Goal: Task Accomplishment & Management: Use online tool/utility

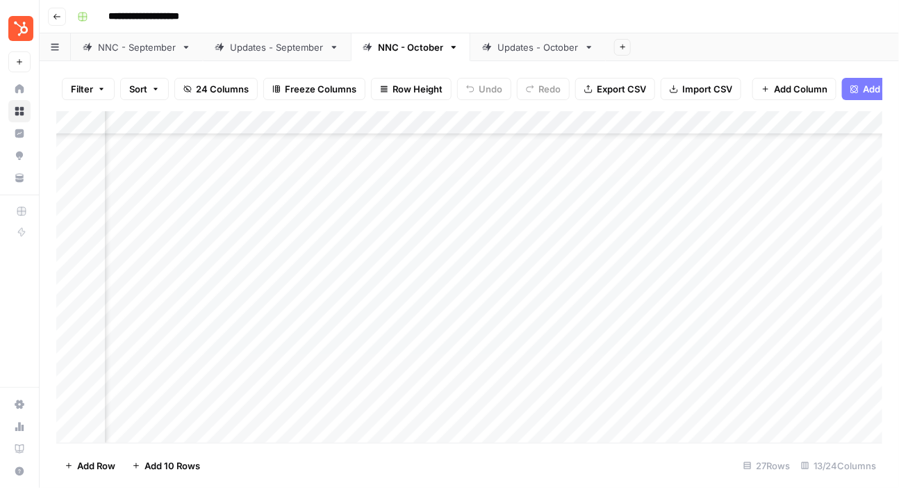
scroll to position [101, 277]
click at [544, 54] on link "Updates - October" at bounding box center [538, 47] width 136 height 28
click at [551, 179] on div "Add Column" at bounding box center [469, 276] width 827 height 331
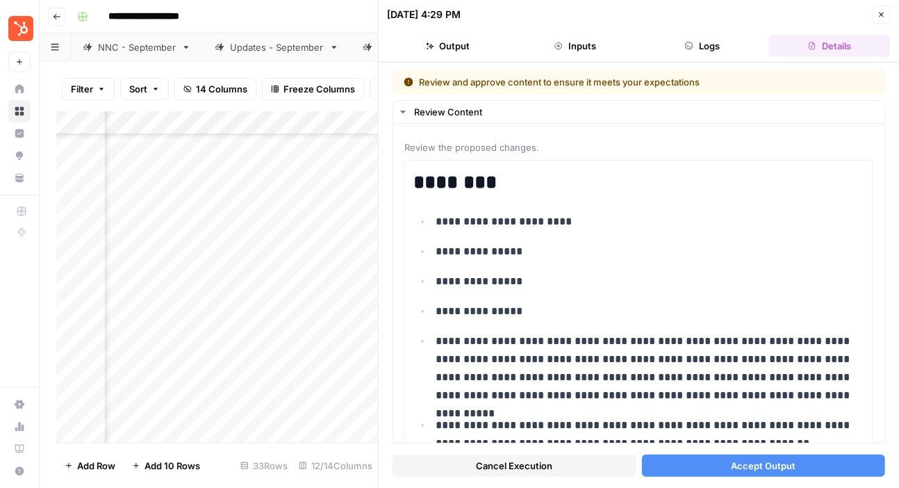
click at [728, 457] on button "Accept Output" at bounding box center [764, 465] width 244 height 22
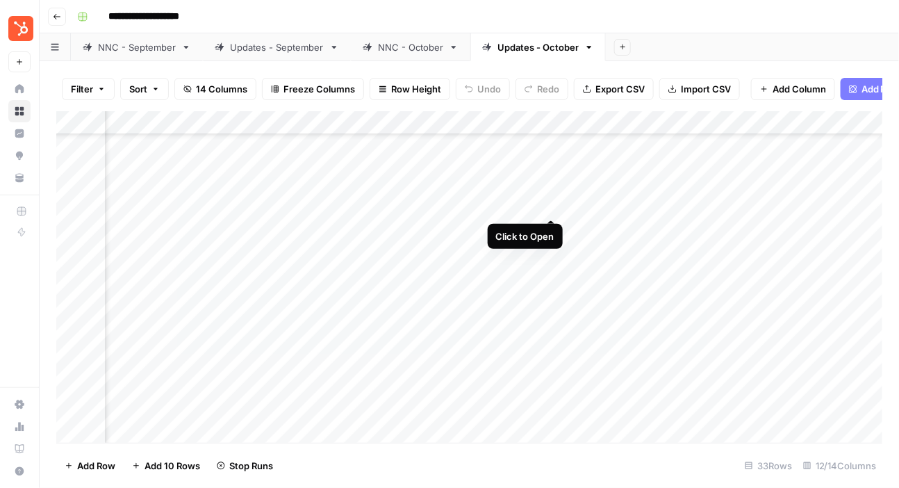
click at [555, 204] on div "Add Column" at bounding box center [469, 276] width 827 height 331
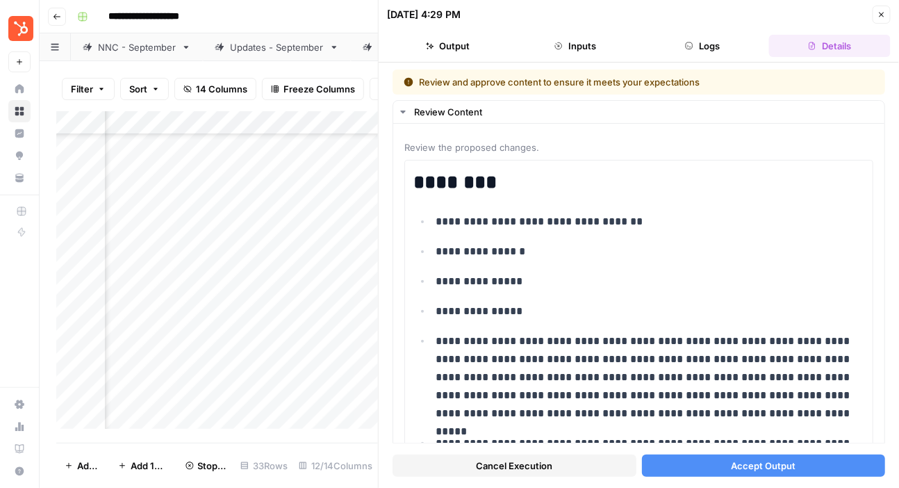
click at [738, 470] on span "Accept Output" at bounding box center [763, 466] width 65 height 14
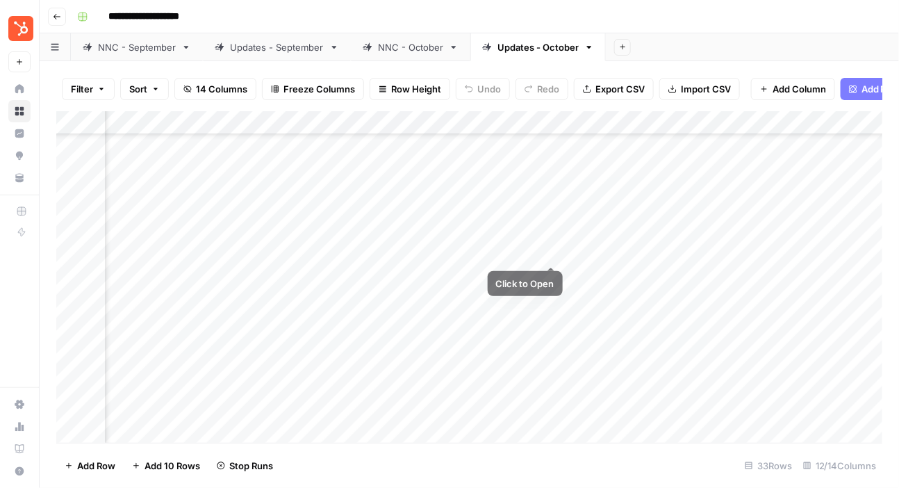
click at [549, 225] on div "Add Column" at bounding box center [469, 276] width 827 height 331
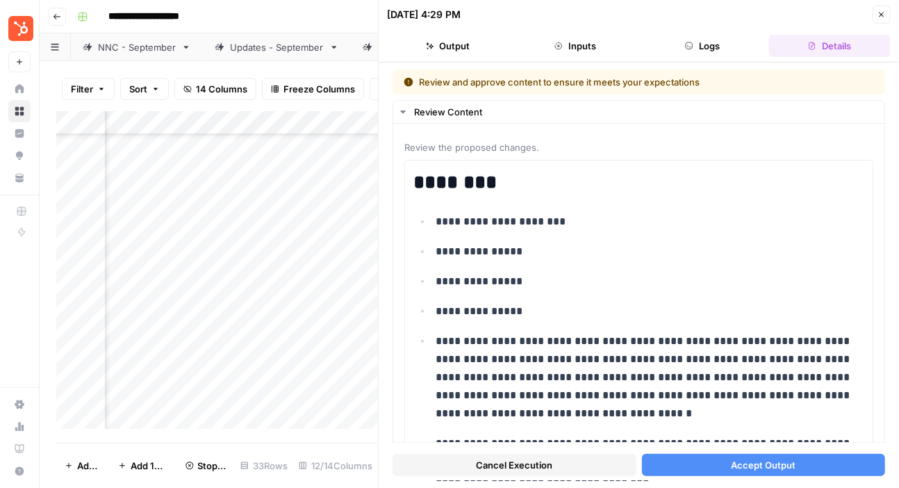
click at [766, 463] on span "Accept Output" at bounding box center [763, 466] width 65 height 14
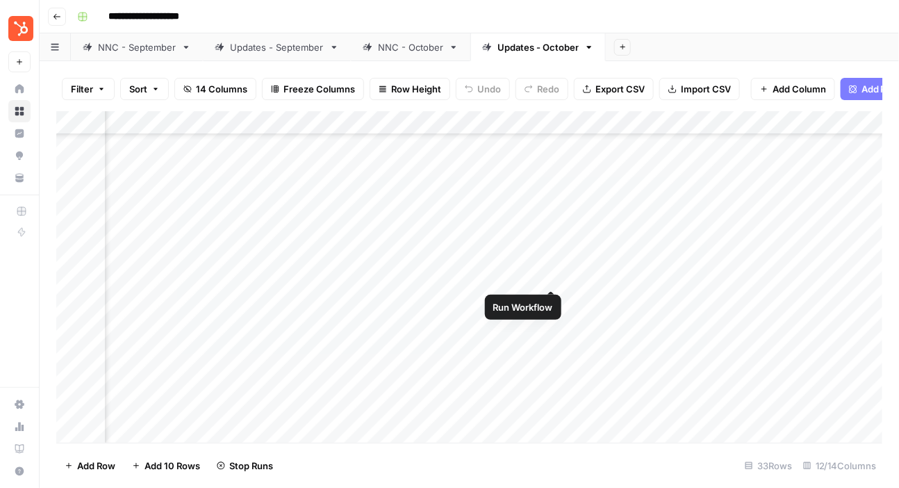
click at [550, 256] on div "Add Column" at bounding box center [469, 276] width 827 height 331
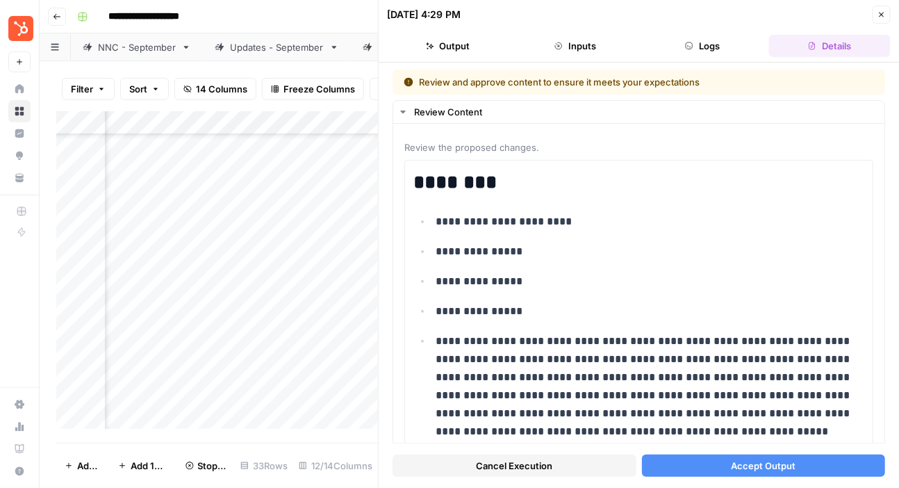
click at [668, 464] on button "Accept Output" at bounding box center [764, 465] width 244 height 22
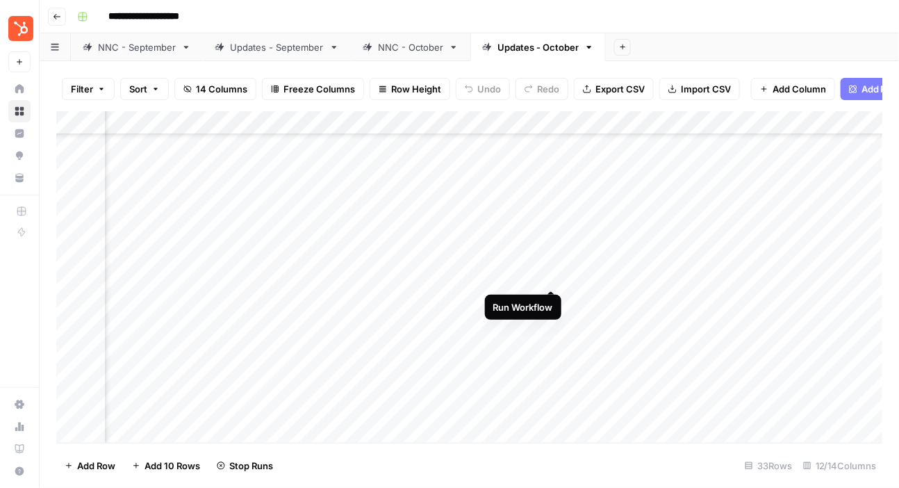
click at [553, 274] on div "Add Column" at bounding box center [469, 276] width 827 height 331
click at [526, 266] on div "Add Column" at bounding box center [469, 276] width 827 height 331
click at [528, 291] on div "Add Column" at bounding box center [469, 276] width 827 height 331
click at [525, 313] on div "Add Column" at bounding box center [469, 276] width 827 height 331
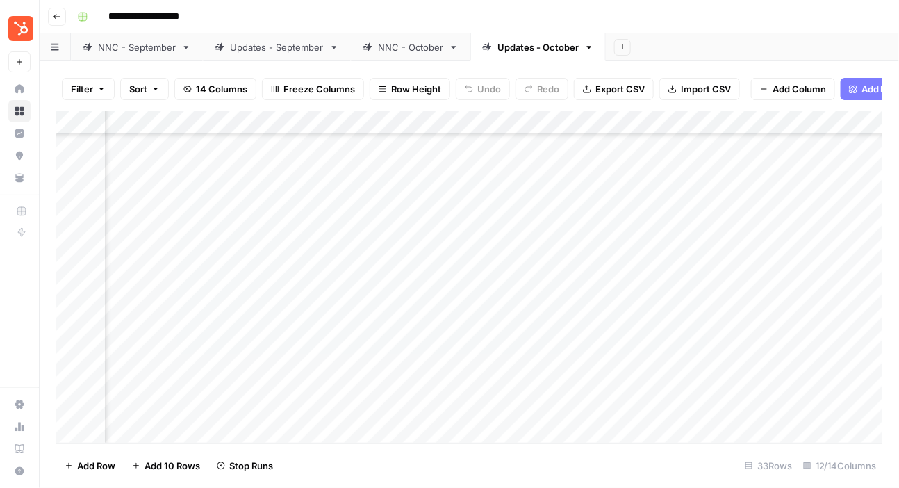
scroll to position [385, 242]
click at [524, 181] on div "Add Column" at bounding box center [469, 276] width 827 height 331
click at [525, 204] on div "Add Column" at bounding box center [469, 276] width 827 height 331
